Goal: Browse casually

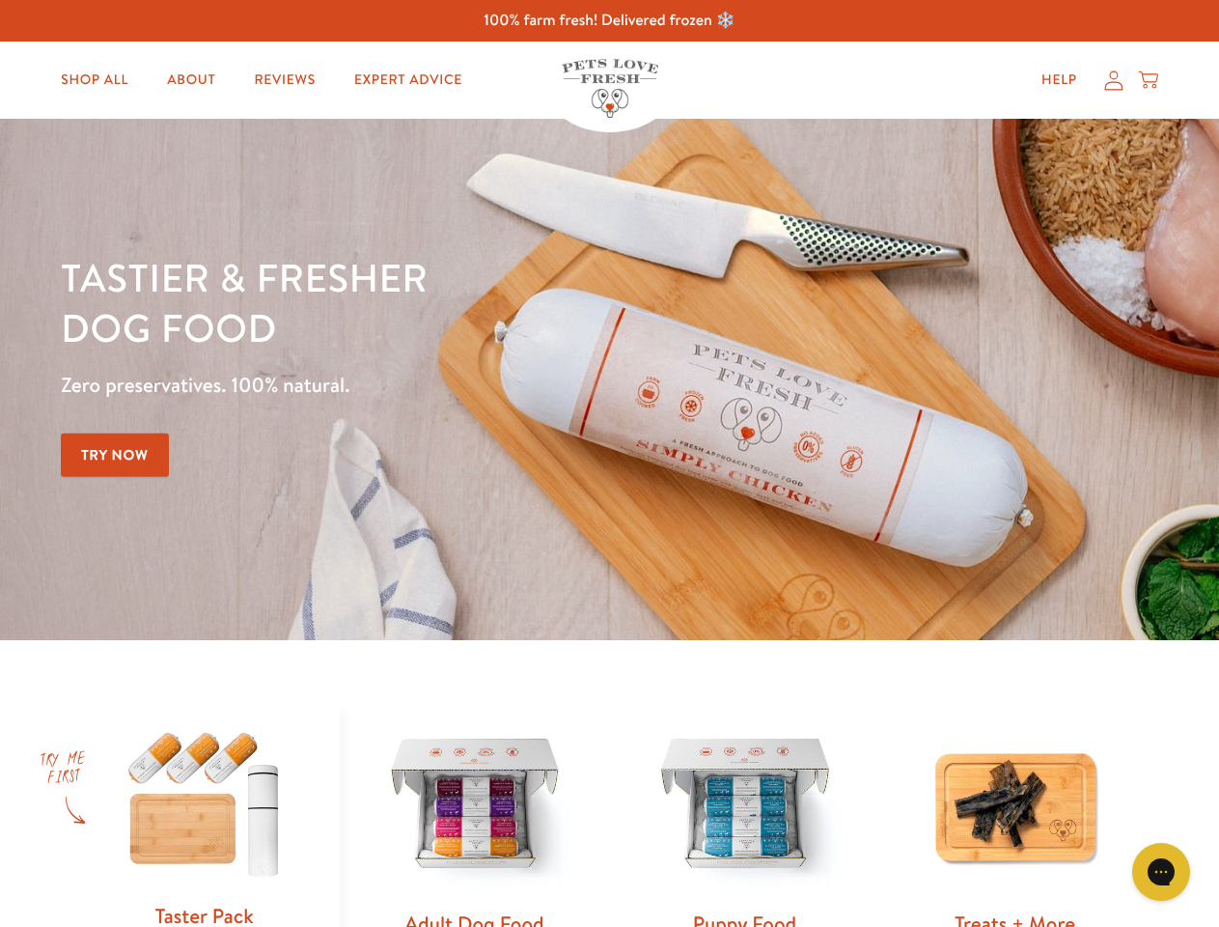
click at [609, 463] on div "Tastier & fresher dog food Zero preservatives. 100% natural. Try Now" at bounding box center [427, 379] width 732 height 255
click at [1161, 872] on icon "Gorgias live chat" at bounding box center [1161, 871] width 18 height 18
